Goal: Transaction & Acquisition: Purchase product/service

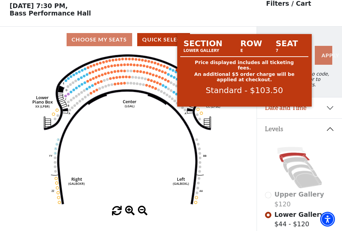
scroll to position [31, 0]
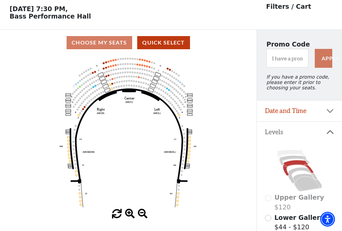
scroll to position [31, 0]
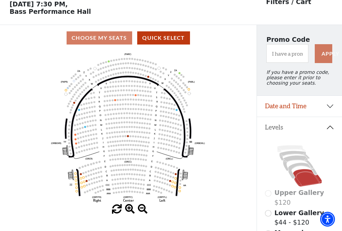
scroll to position [31, 0]
